Goal: Task Accomplishment & Management: Use online tool/utility

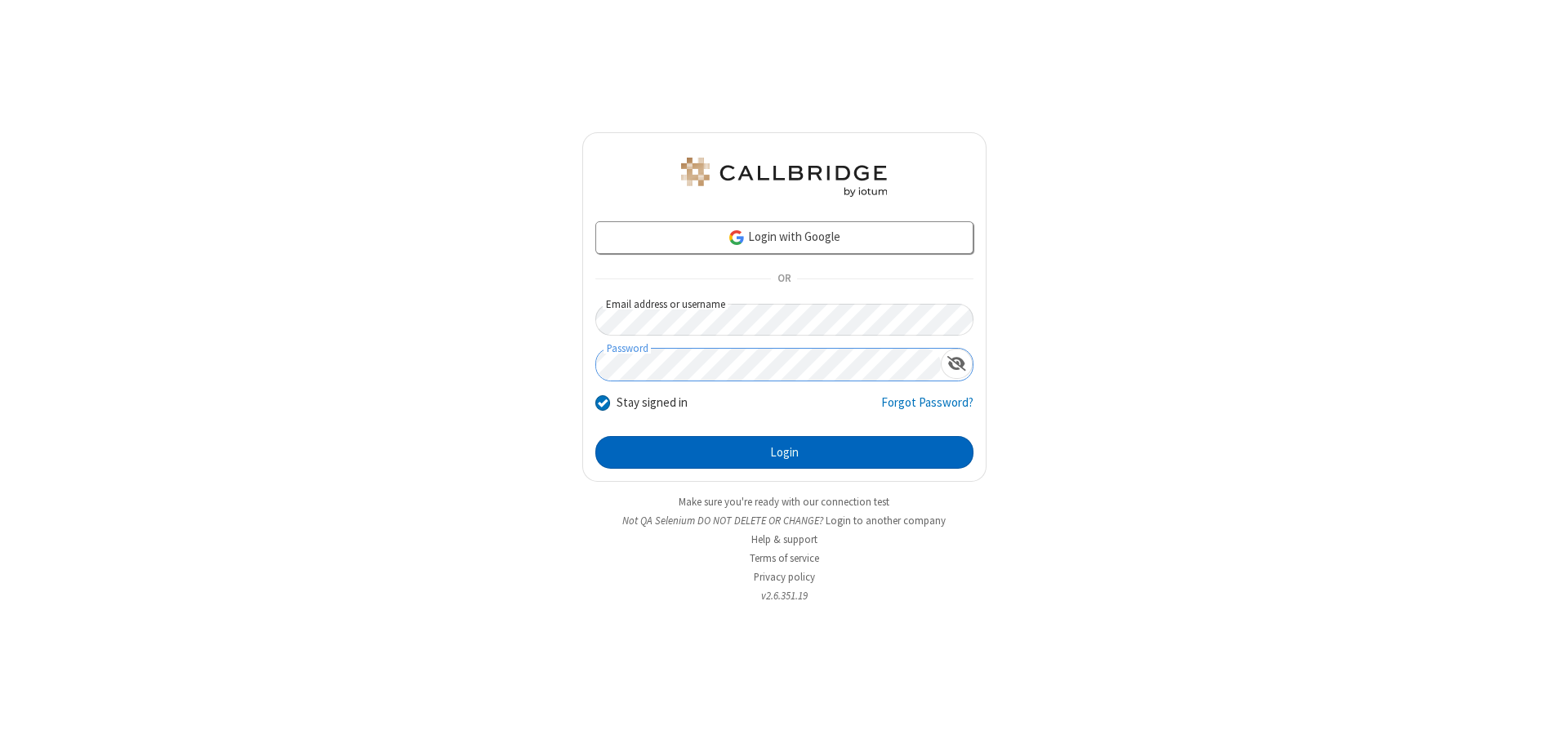
click at [784, 453] on button "Login" at bounding box center [784, 452] width 378 height 32
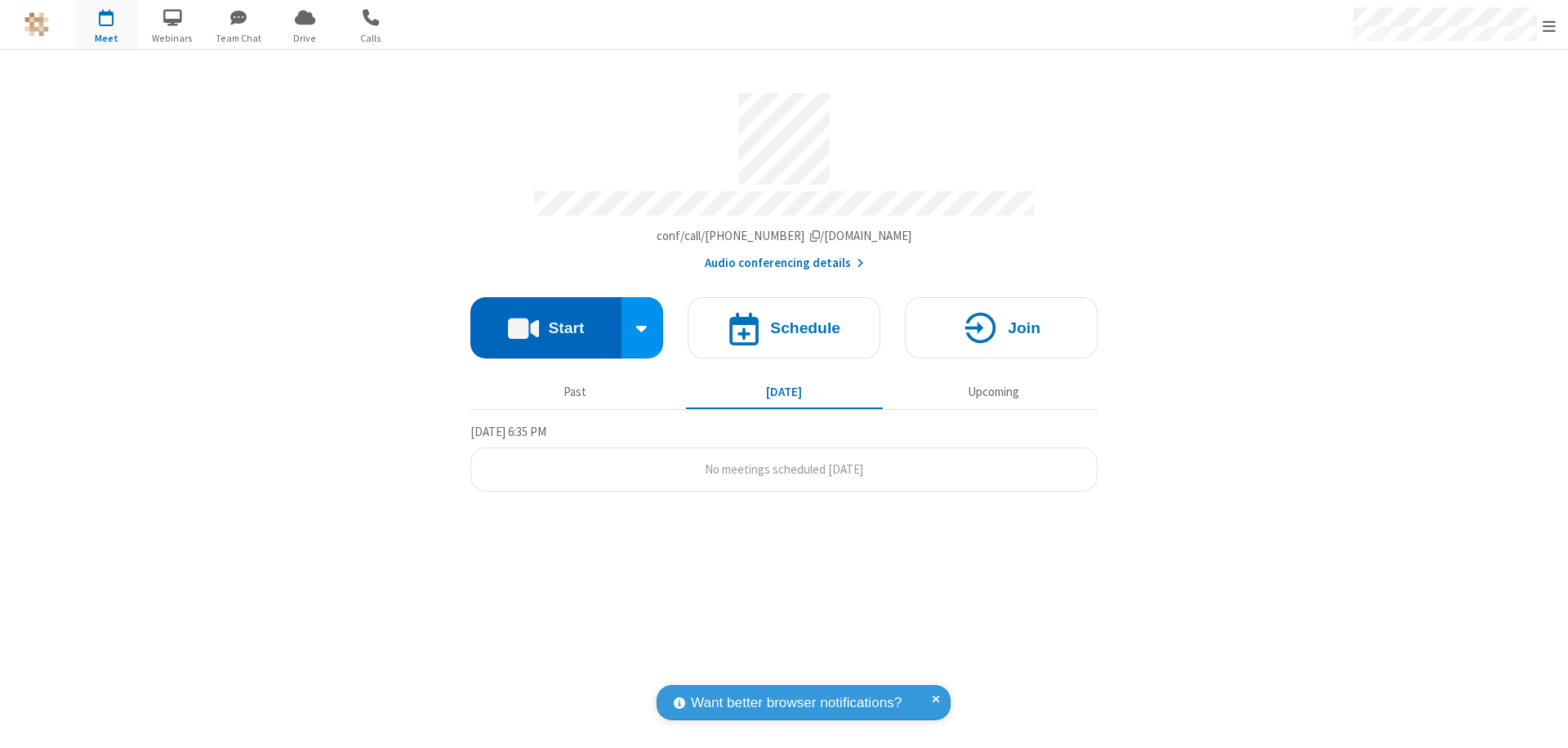
click at [546, 320] on button "Start" at bounding box center [546, 328] width 151 height 61
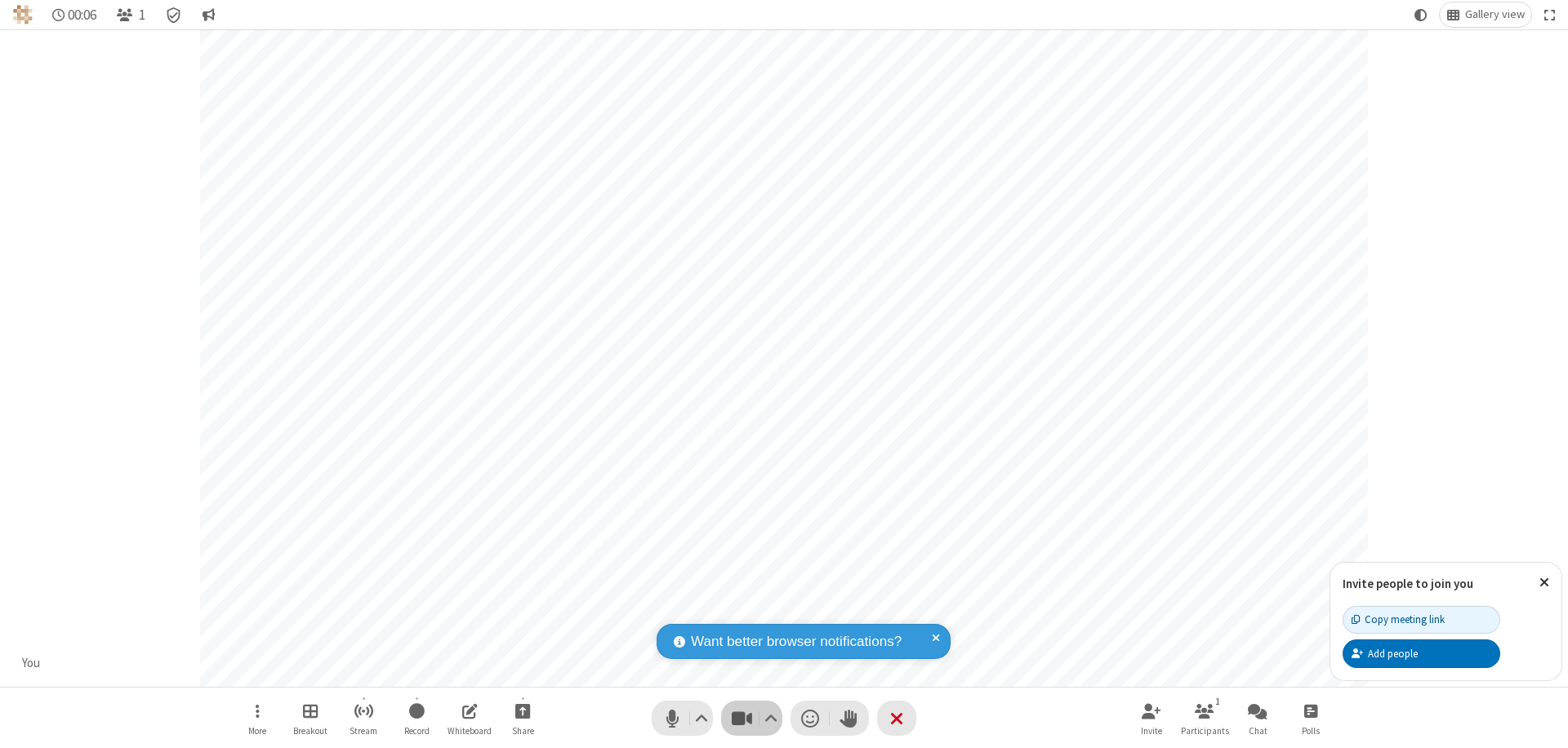
click at [741, 717] on span "Stop video (⌘+Shift+V)" at bounding box center [741, 717] width 25 height 24
click at [741, 717] on span "Start video (⌘+Shift+V)" at bounding box center [741, 717] width 25 height 24
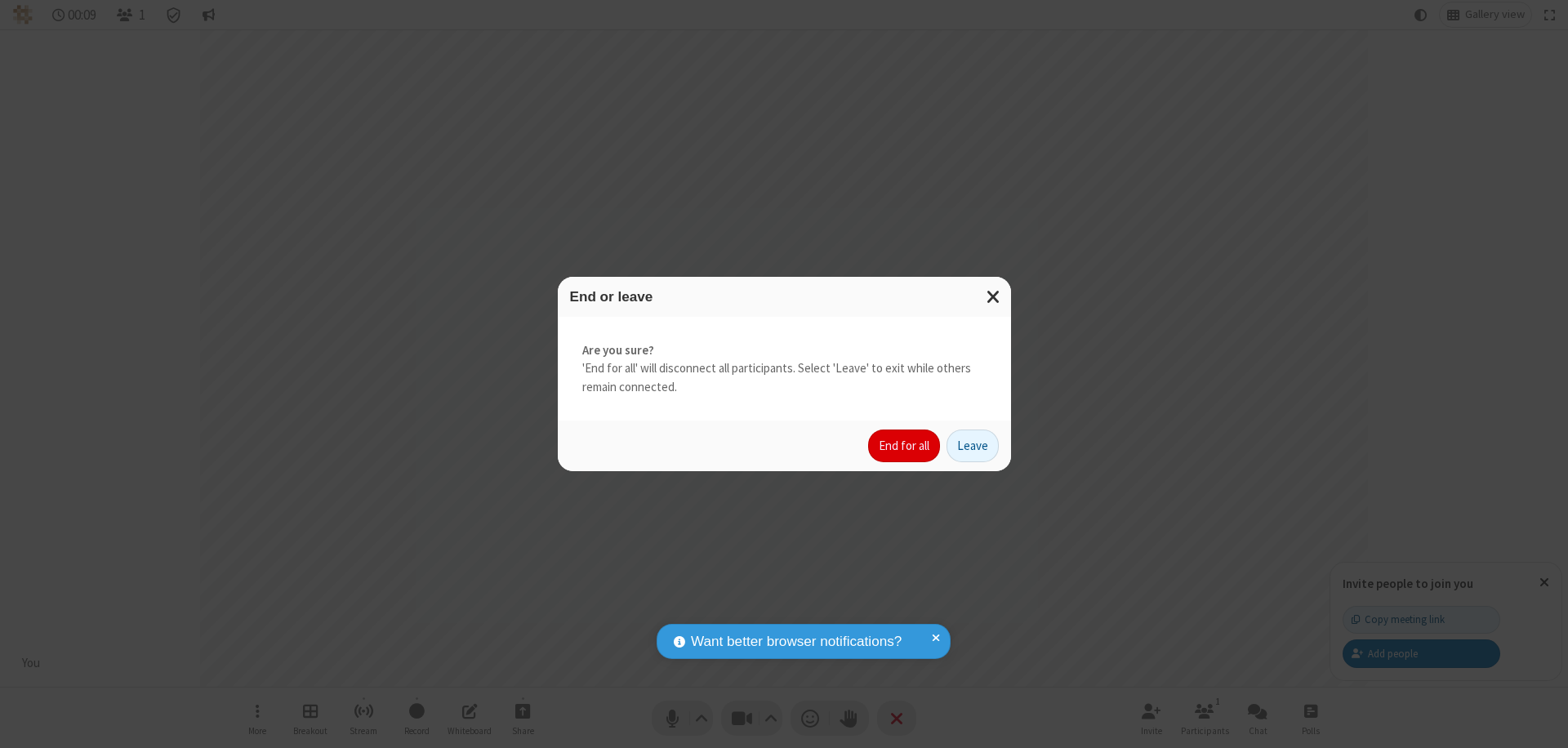
click at [905, 446] on button "End for all" at bounding box center [904, 446] width 72 height 32
